Goal: Navigation & Orientation: Find specific page/section

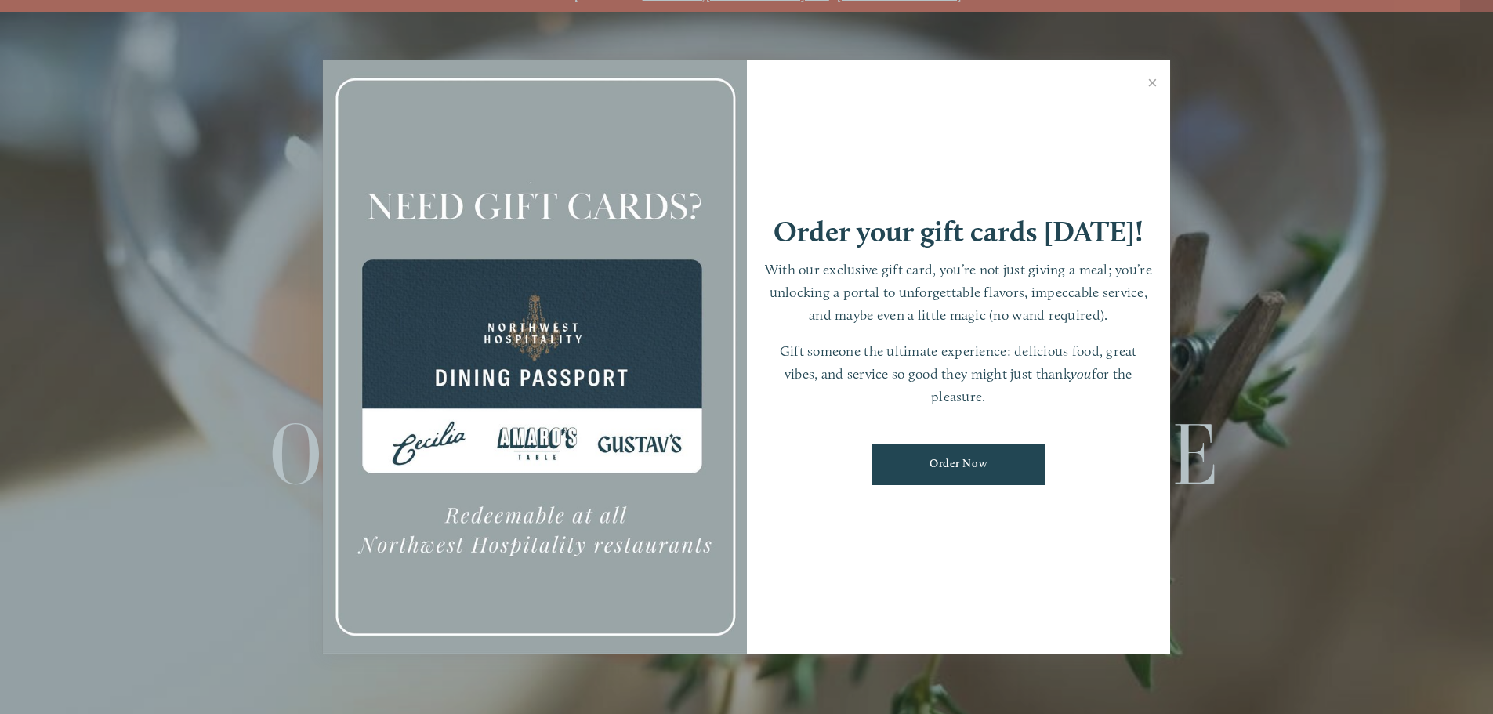
scroll to position [33, 0]
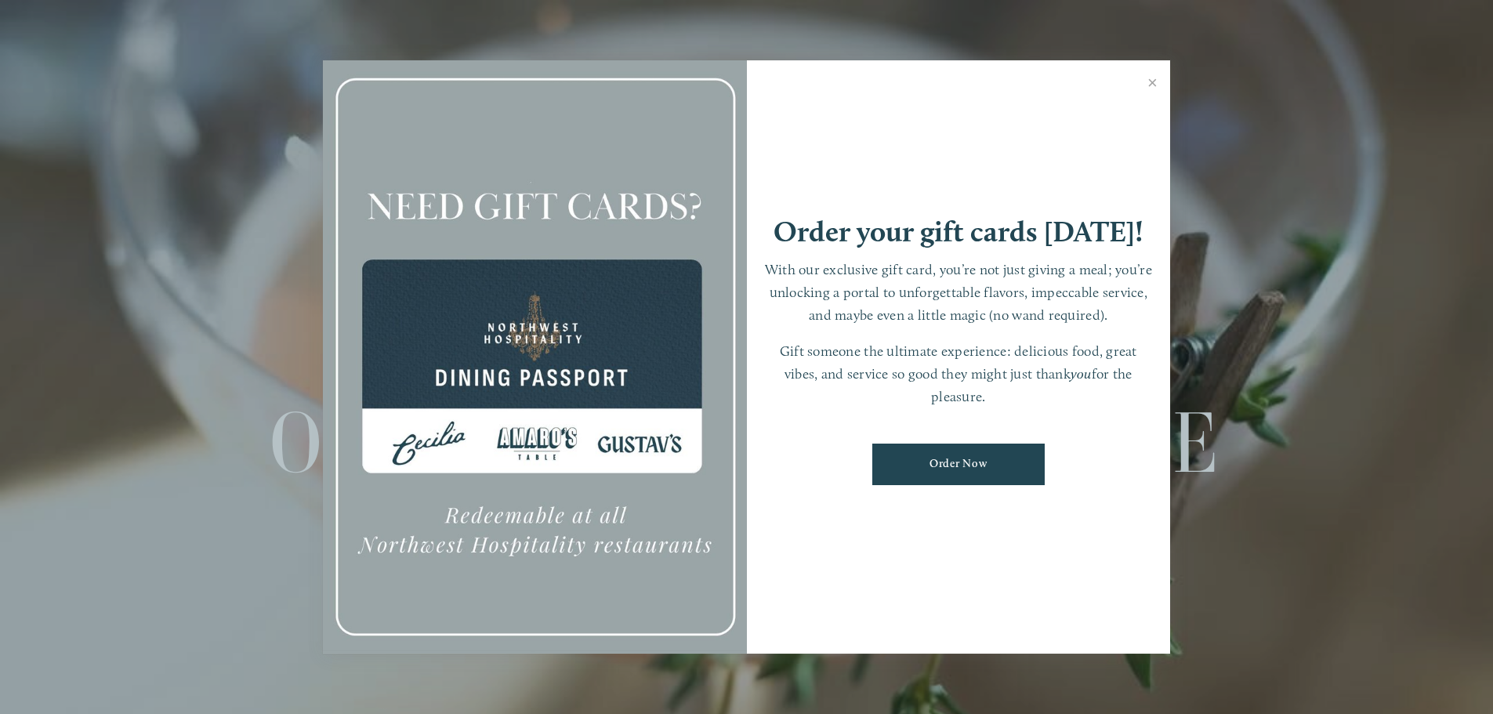
click at [1155, 80] on link "Close" at bounding box center [1152, 85] width 31 height 44
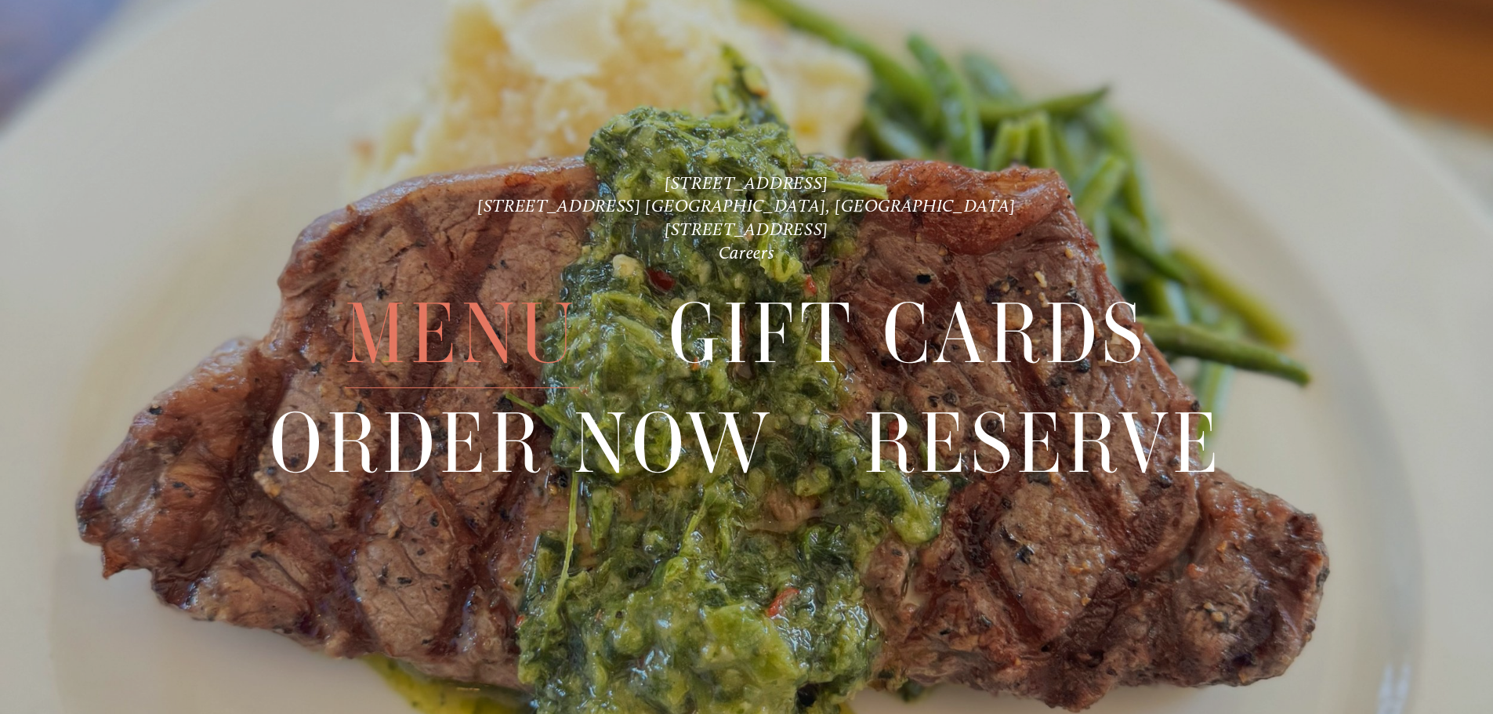
click at [472, 322] on span "Menu" at bounding box center [462, 335] width 234 height 108
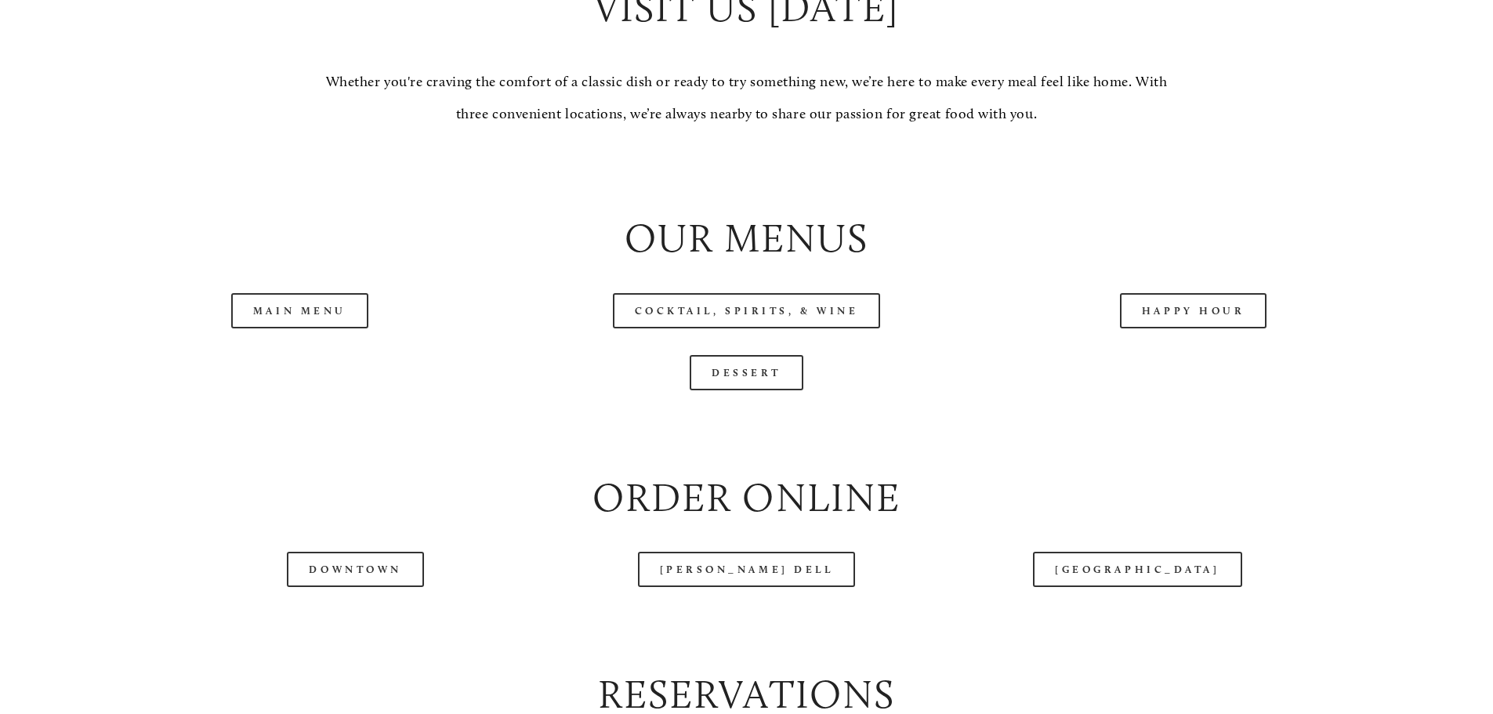
scroll to position [1881, 0]
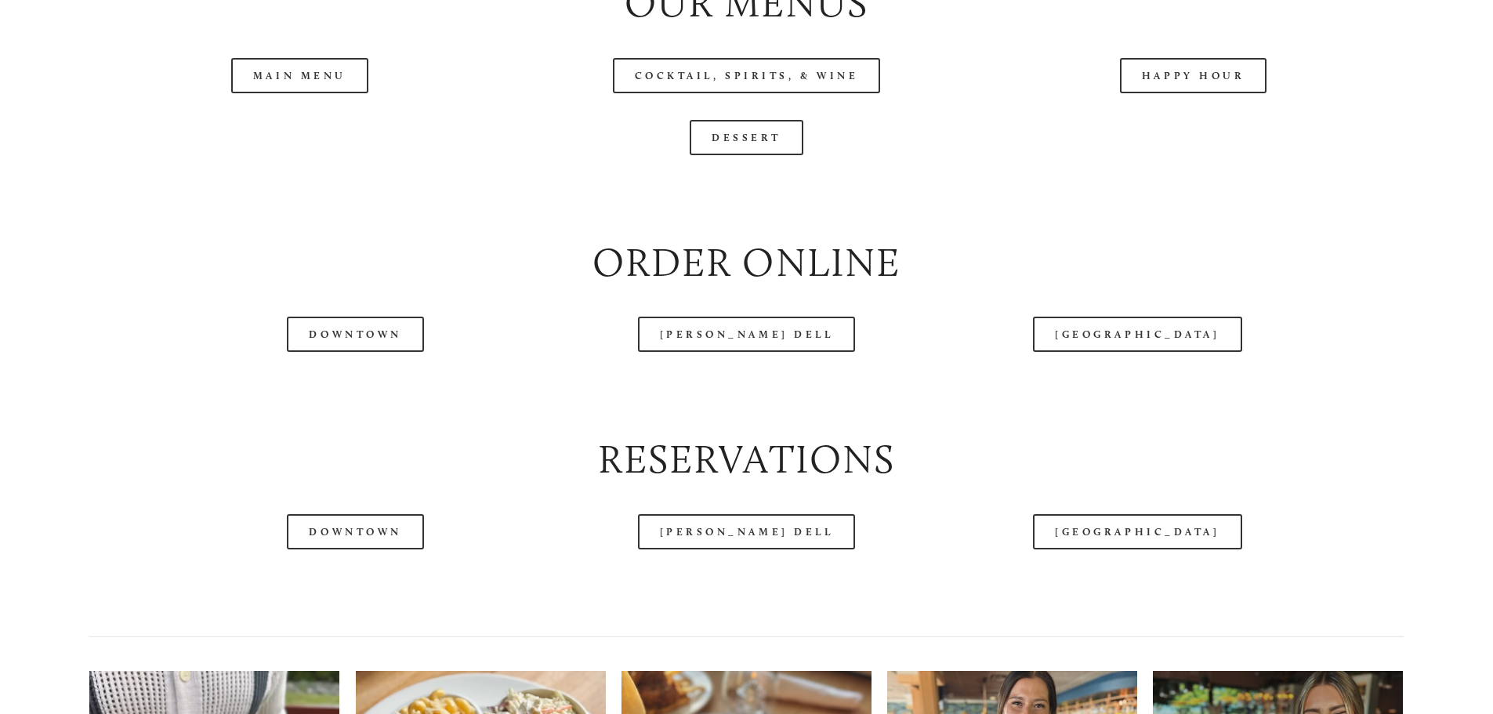
click at [1157, 124] on header "Menu Order Now Visit Gallery 0" at bounding box center [747, 46] width 1404 height 171
drag, startPoint x: 1213, startPoint y: 126, endPoint x: 1217, endPoint y: 134, distance: 8.8
click at [1217, 134] on div "Menu Order Now Visit Gallery Reserve Careers Cart ( 0 ) Menu" at bounding box center [746, 85] width 1493 height 3866
click at [1203, 128] on header "Menu Order Now Visit Gallery 0" at bounding box center [747, 46] width 1404 height 171
click at [1190, 124] on header "Menu Order Now Visit Gallery 0" at bounding box center [747, 46] width 1404 height 171
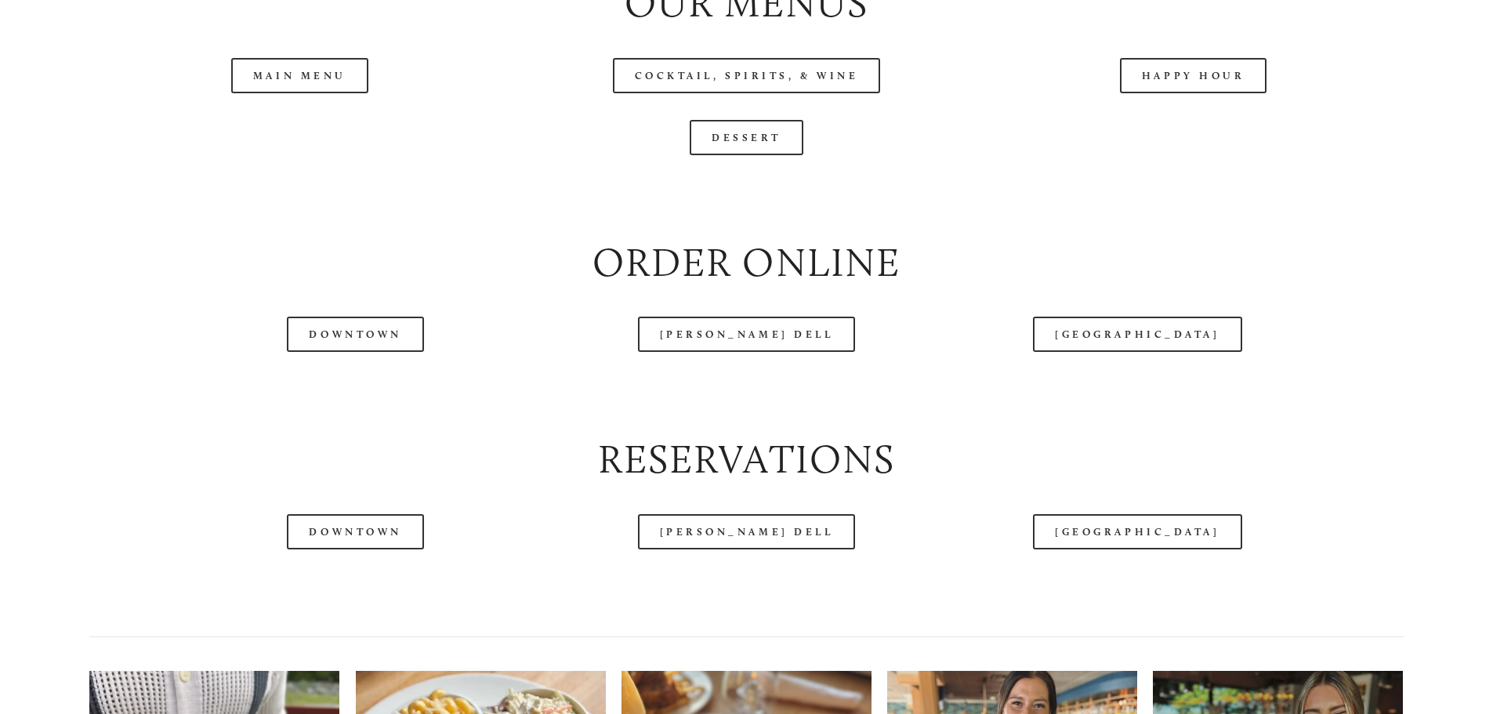
click at [1179, 119] on header "Menu Order Now Visit Gallery 0" at bounding box center [747, 46] width 1404 height 171
click at [1179, 125] on header "Menu Order Now Visit Gallery 0" at bounding box center [747, 46] width 1404 height 171
click at [1202, 127] on header "Menu Order Now Visit Gallery 0" at bounding box center [747, 46] width 1404 height 171
click at [1162, 93] on link "Happy Hour" at bounding box center [1193, 75] width 147 height 35
click at [248, 93] on link "Main Menu" at bounding box center [299, 75] width 137 height 35
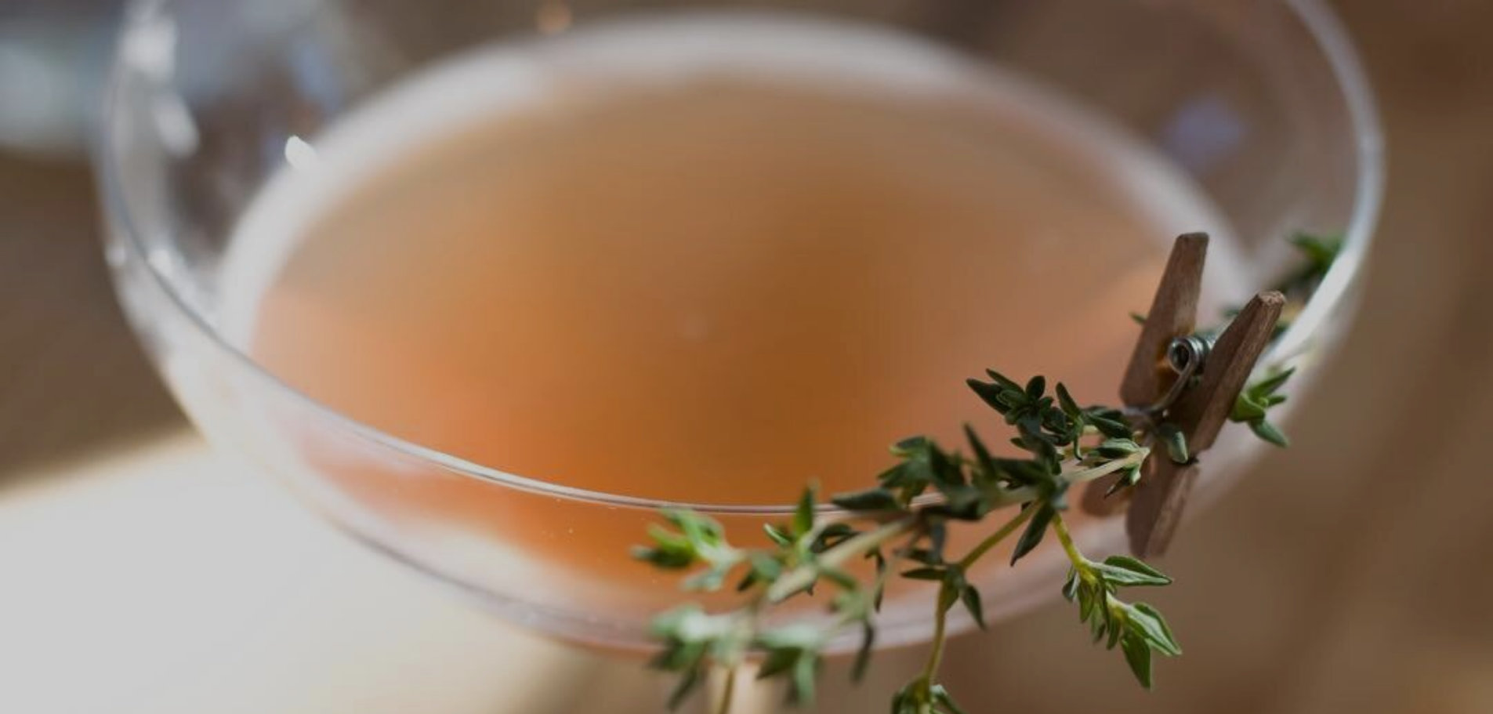
scroll to position [33, 0]
